Goal: Register for event/course

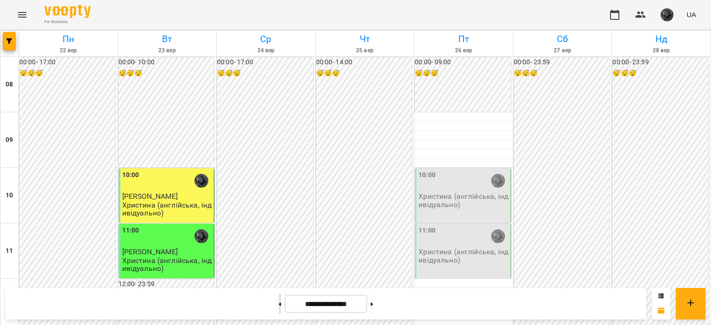
click at [279, 310] on button at bounding box center [280, 304] width 2 height 20
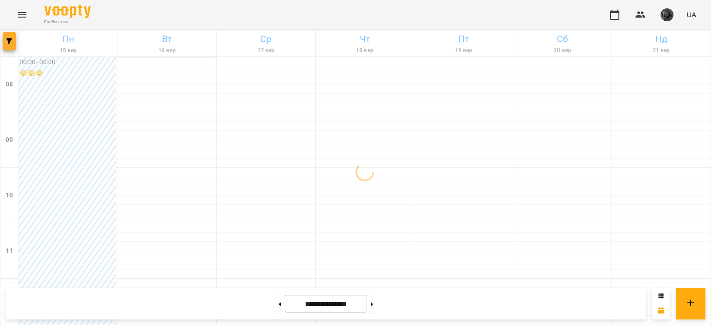
click at [13, 44] on button "button" at bounding box center [9, 41] width 13 height 19
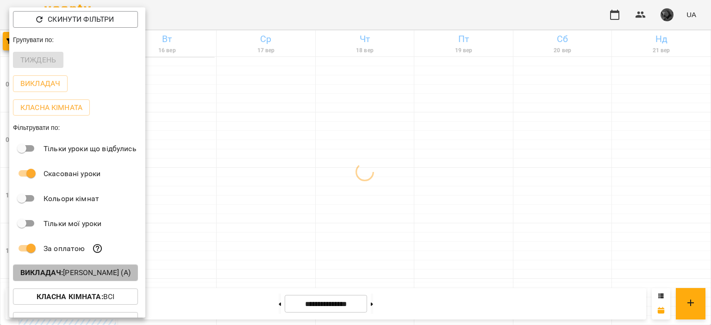
click at [62, 274] on b "Викладач :" at bounding box center [41, 272] width 43 height 9
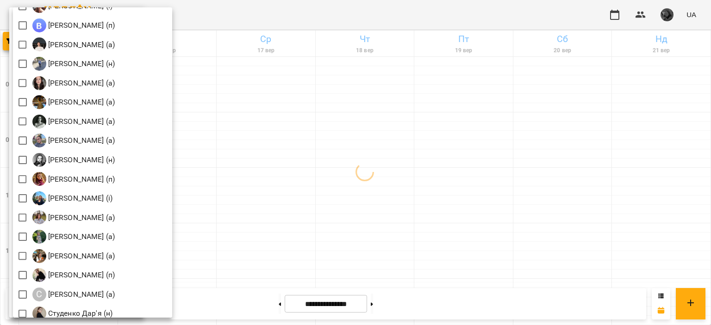
scroll to position [1129, 0]
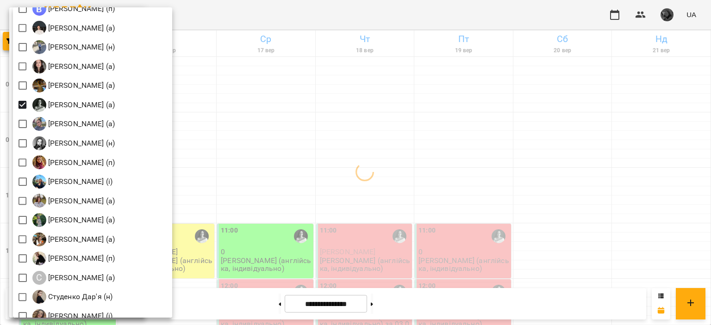
click at [228, 139] on div at bounding box center [355, 162] width 711 height 325
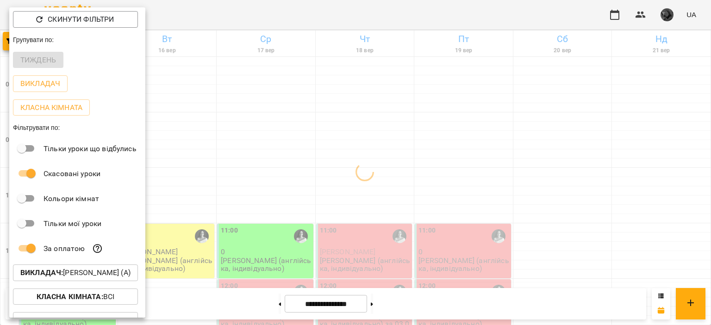
click at [228, 139] on div at bounding box center [355, 162] width 711 height 325
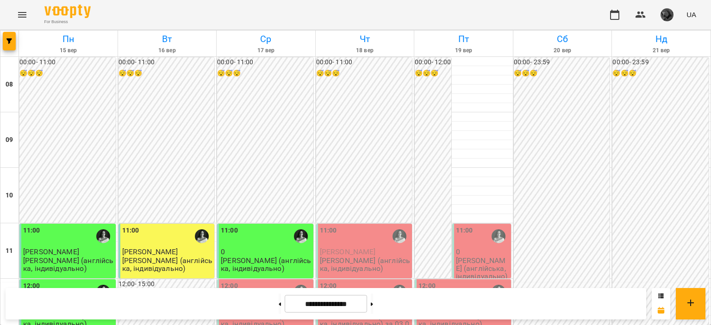
scroll to position [125, 0]
click at [241, 257] on p "[PERSON_NAME] (англійська, індивідуально)" at bounding box center [266, 265] width 91 height 16
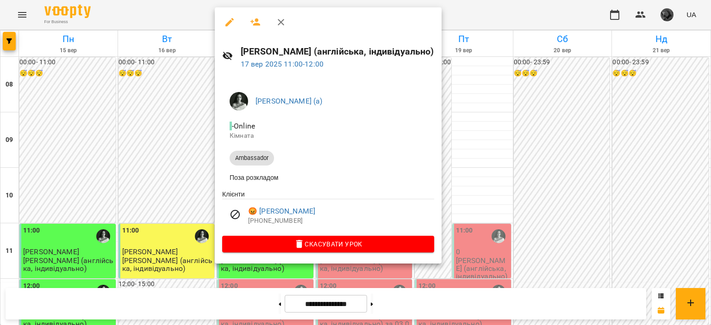
click at [183, 197] on div at bounding box center [355, 162] width 711 height 325
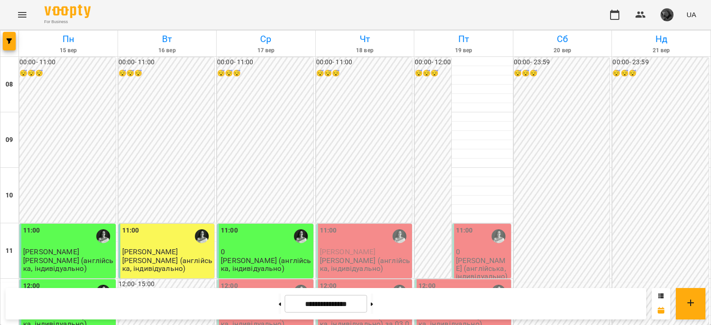
click at [456, 257] on p "[PERSON_NAME] (англійська, індивідуально)" at bounding box center [482, 269] width 53 height 24
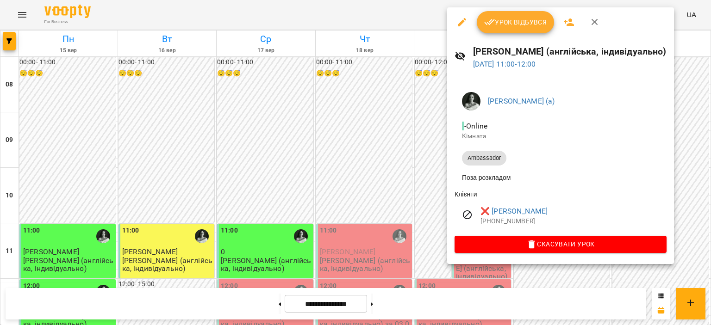
click at [411, 113] on div at bounding box center [355, 162] width 711 height 325
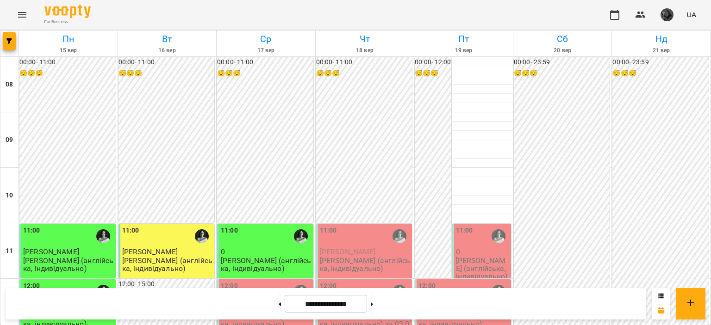
scroll to position [492, 0]
click at [373, 296] on button at bounding box center [372, 304] width 2 height 20
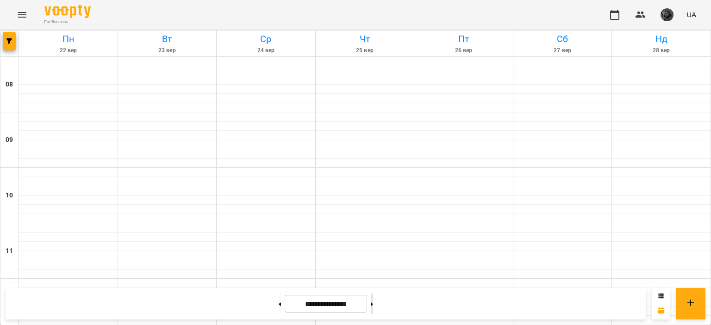
click at [373, 296] on button at bounding box center [372, 304] width 2 height 20
click at [279, 305] on icon at bounding box center [280, 304] width 2 height 3
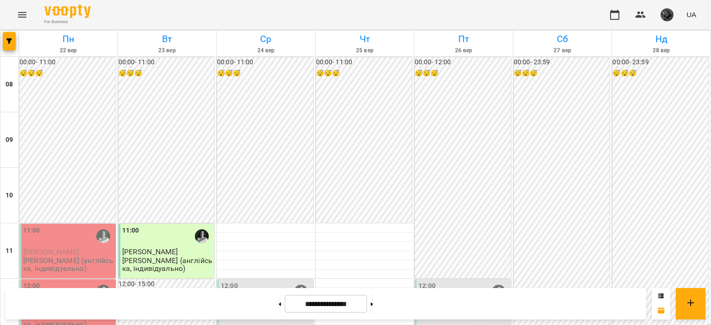
scroll to position [159, 0]
click at [279, 298] on button at bounding box center [280, 304] width 2 height 20
type input "**********"
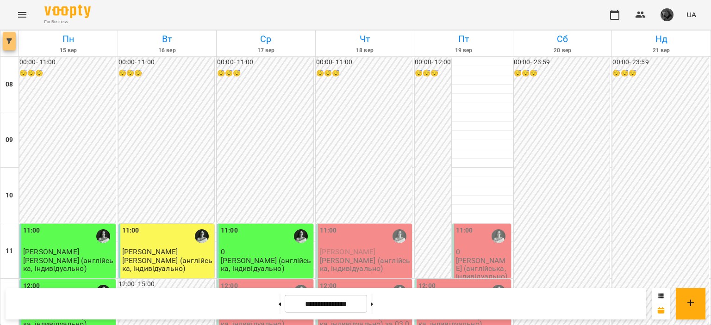
click at [7, 44] on icon "button" at bounding box center [9, 41] width 6 height 6
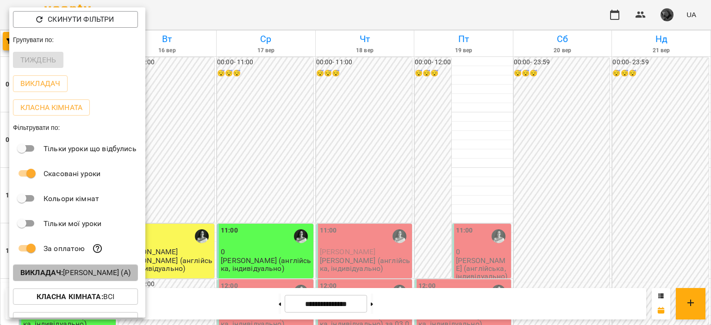
click at [48, 276] on b "Викладач :" at bounding box center [41, 272] width 43 height 9
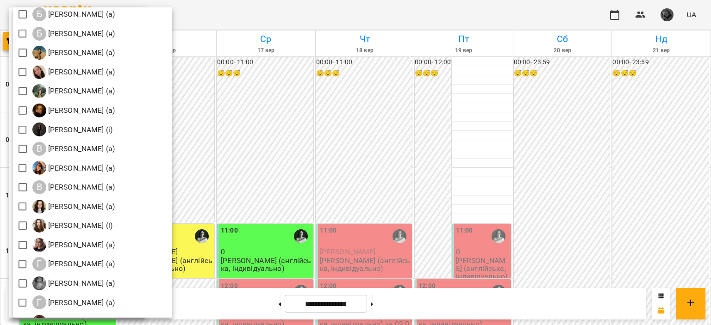
scroll to position [239, 0]
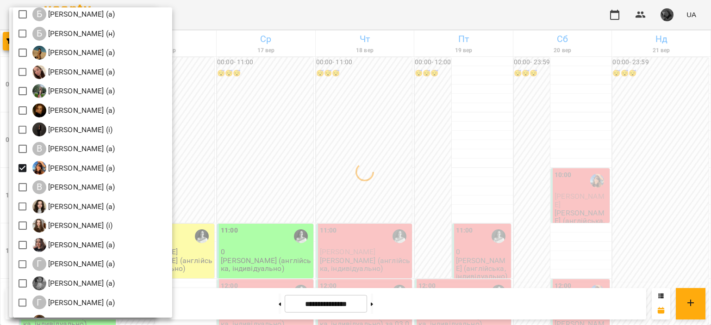
click at [395, 234] on div at bounding box center [355, 162] width 711 height 325
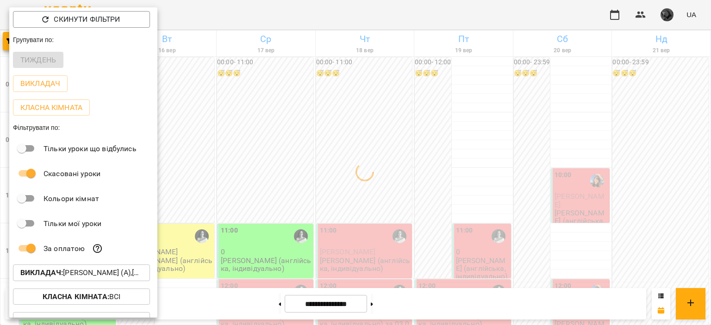
click at [395, 234] on div at bounding box center [355, 162] width 711 height 325
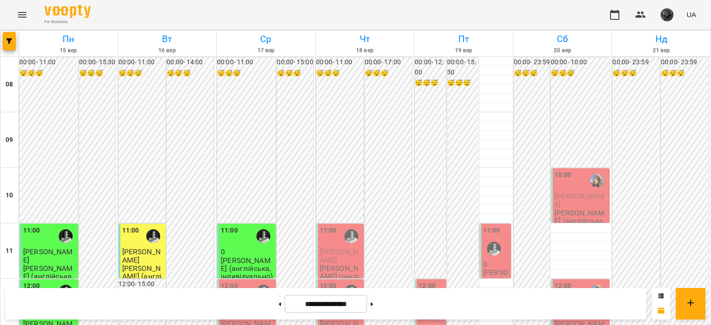
scroll to position [216, 0]
click at [7, 43] on icon "button" at bounding box center [9, 41] width 6 height 6
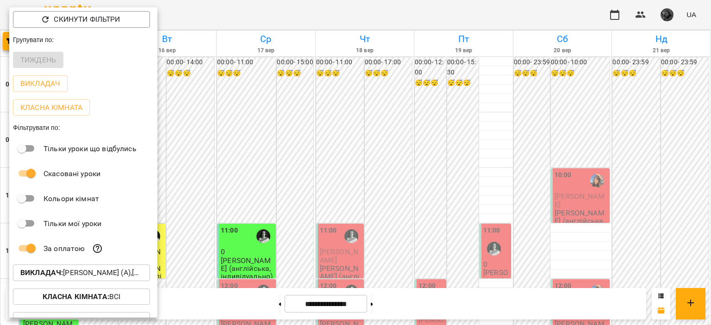
click at [66, 275] on p "Викладач : [PERSON_NAME] (а),[PERSON_NAME] (а)" at bounding box center [81, 272] width 122 height 11
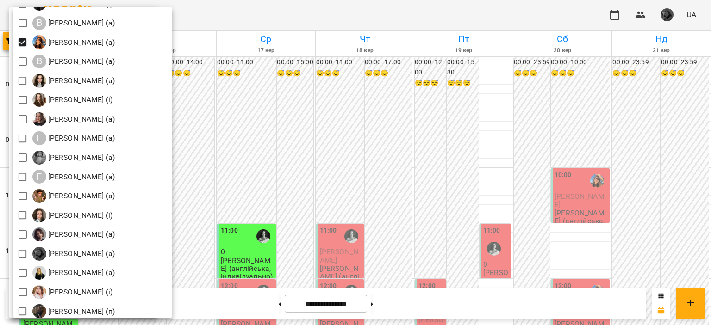
scroll to position [379, 0]
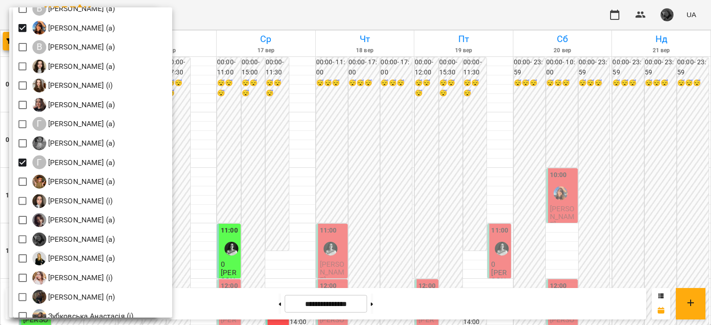
click at [297, 140] on div at bounding box center [355, 162] width 711 height 325
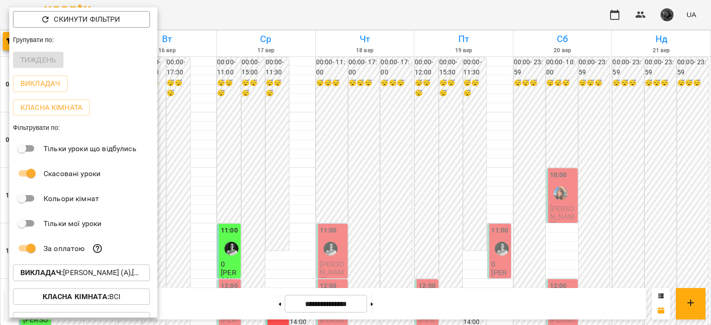
click at [353, 153] on div at bounding box center [355, 162] width 711 height 325
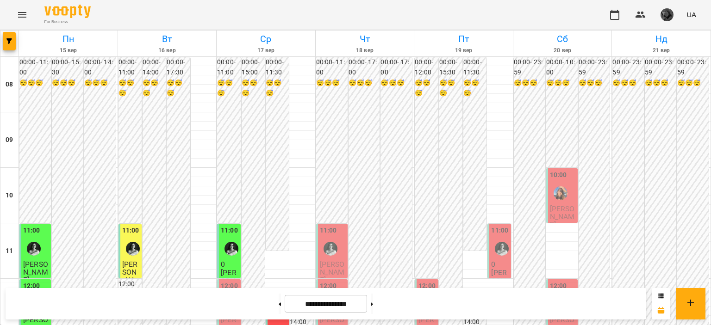
scroll to position [523, 0]
